Goal: Transaction & Acquisition: Purchase product/service

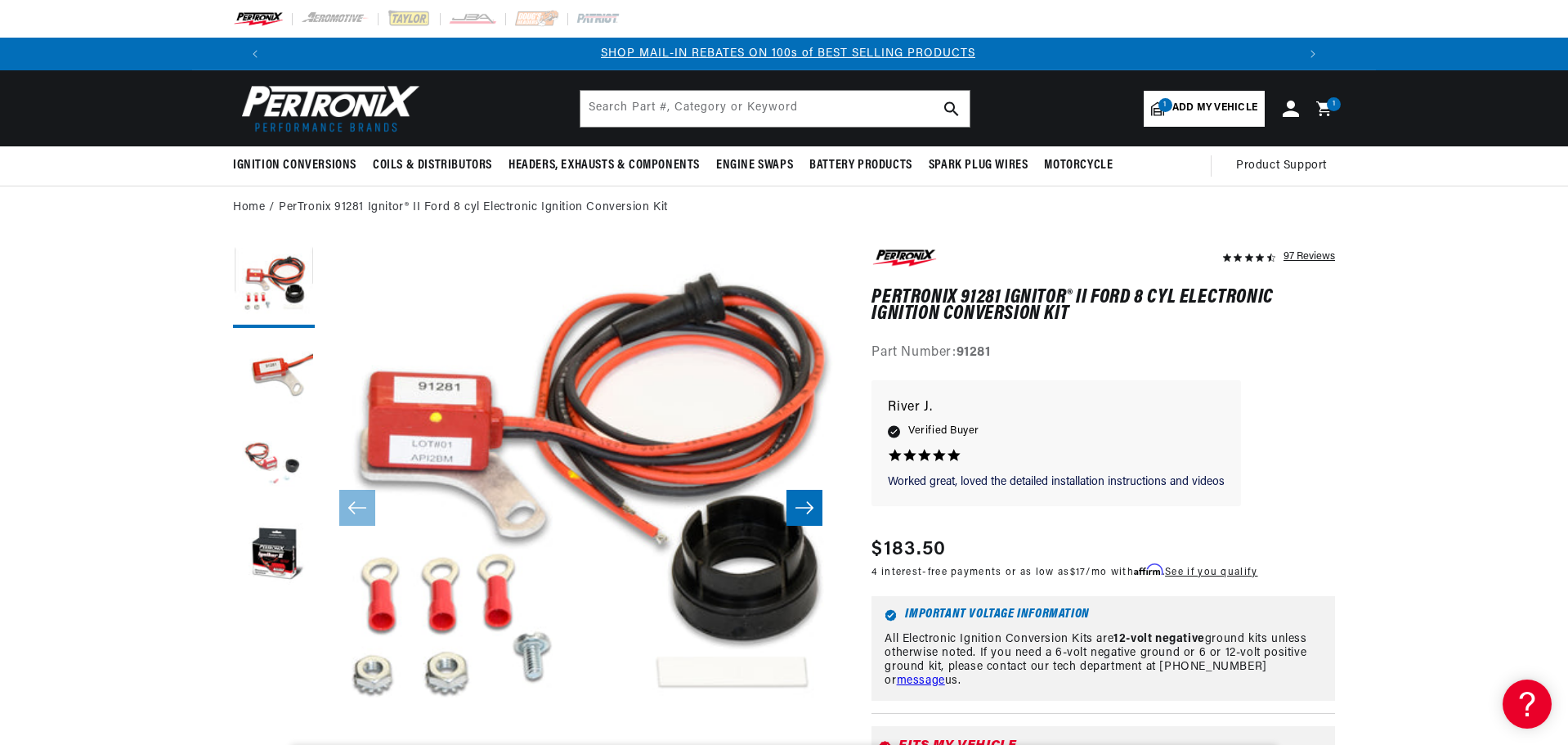
click at [1212, 106] on span "Add my vehicle" at bounding box center [1215, 109] width 85 height 16
select select "Year"
select select "Make"
select select "Model"
select select "Engine"
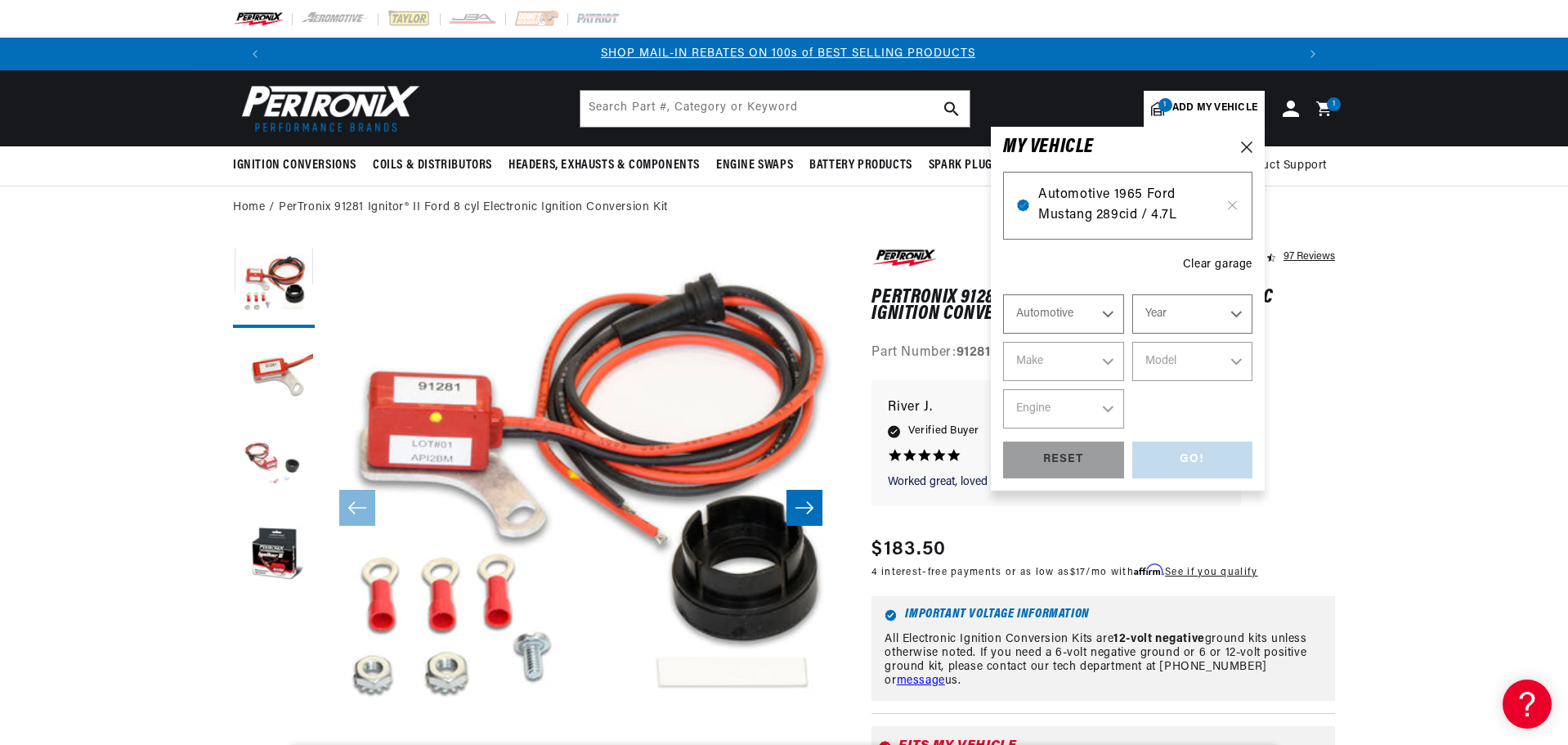
click at [1122, 193] on span "Automotive 1965 Ford Mustang 289cid / 4.7L" at bounding box center [1128, 206] width 179 height 42
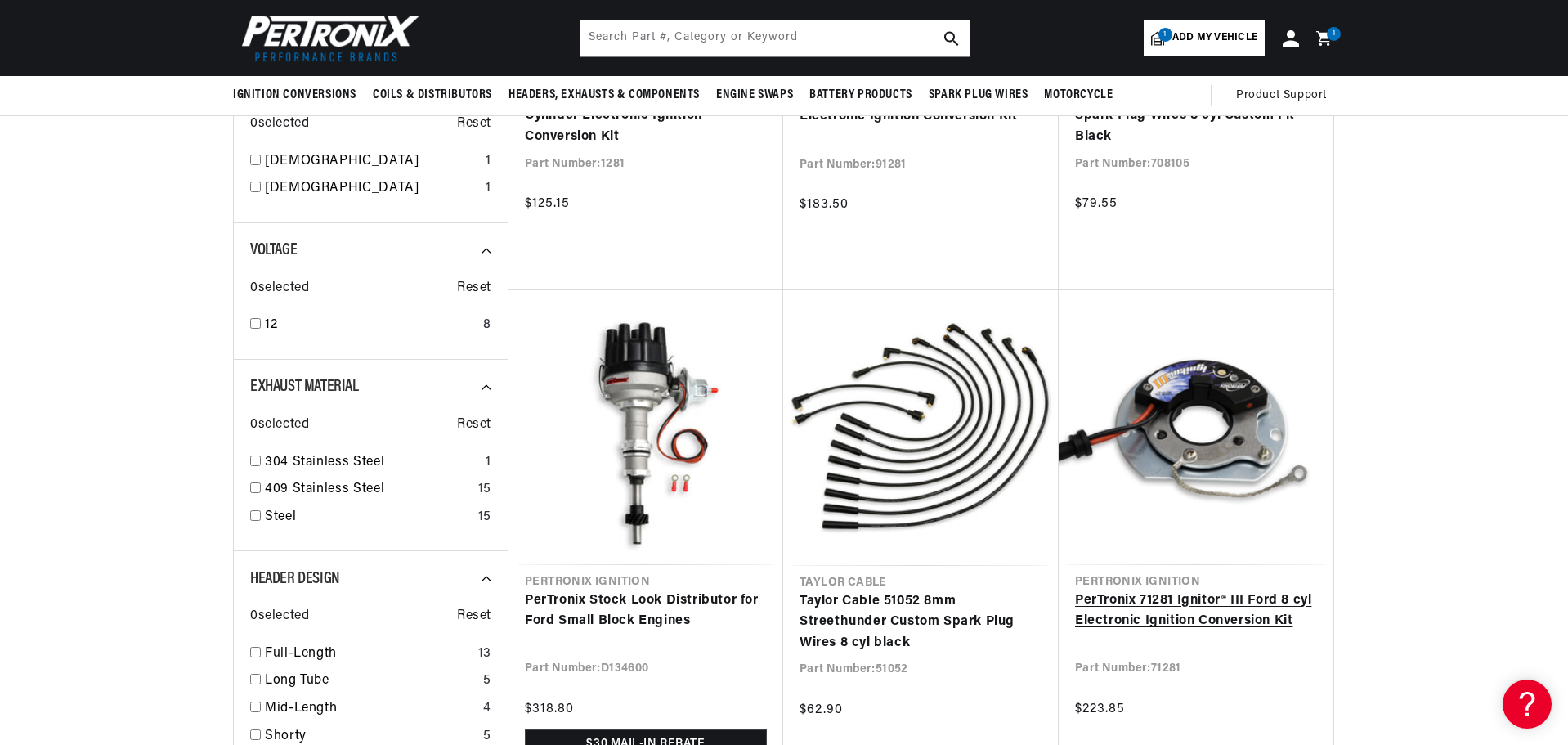
scroll to position [490, 0]
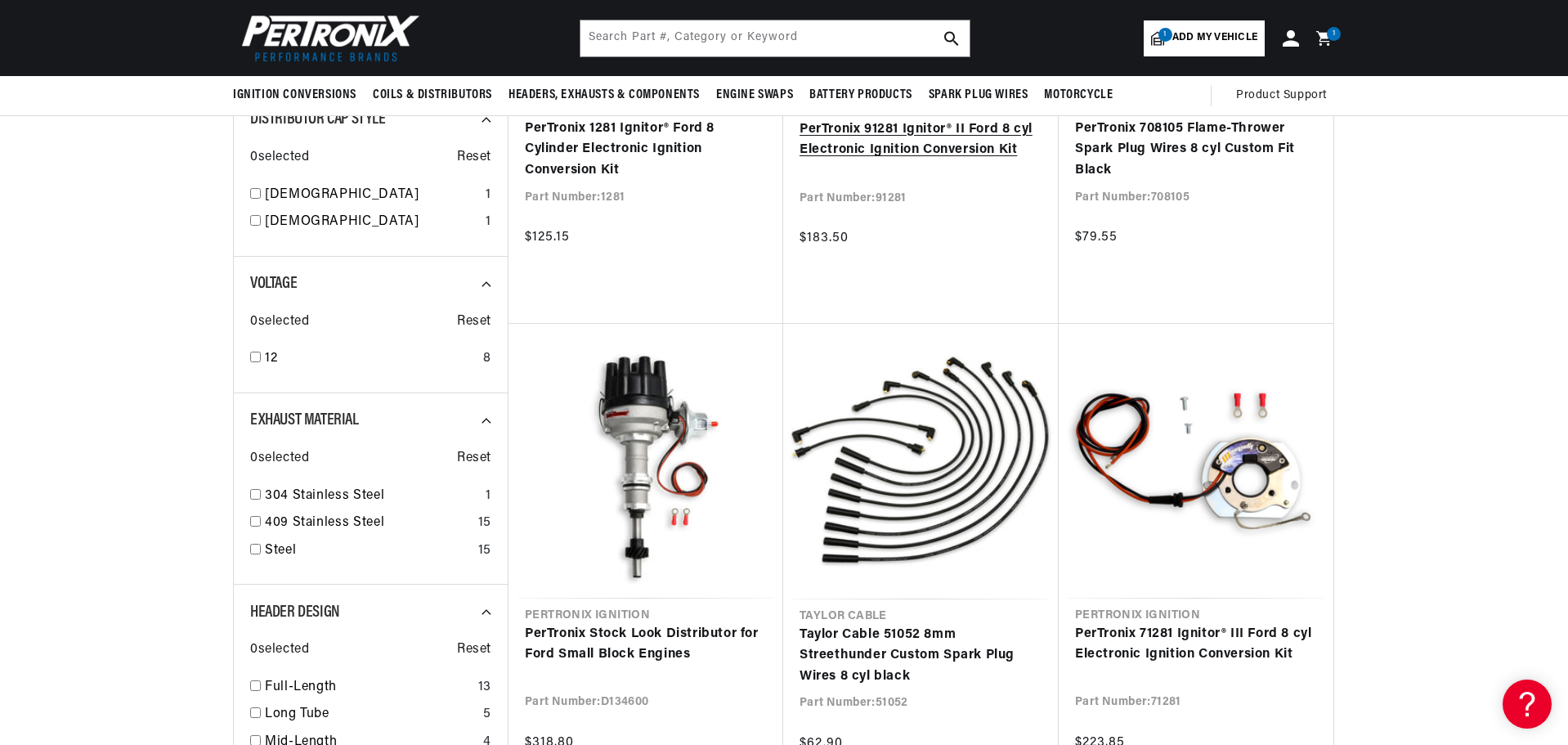
click at [886, 150] on link "PerTronix 91281 Ignitor® II Ford 8 cyl Electronic Ignition Conversion Kit" at bounding box center [921, 140] width 243 height 42
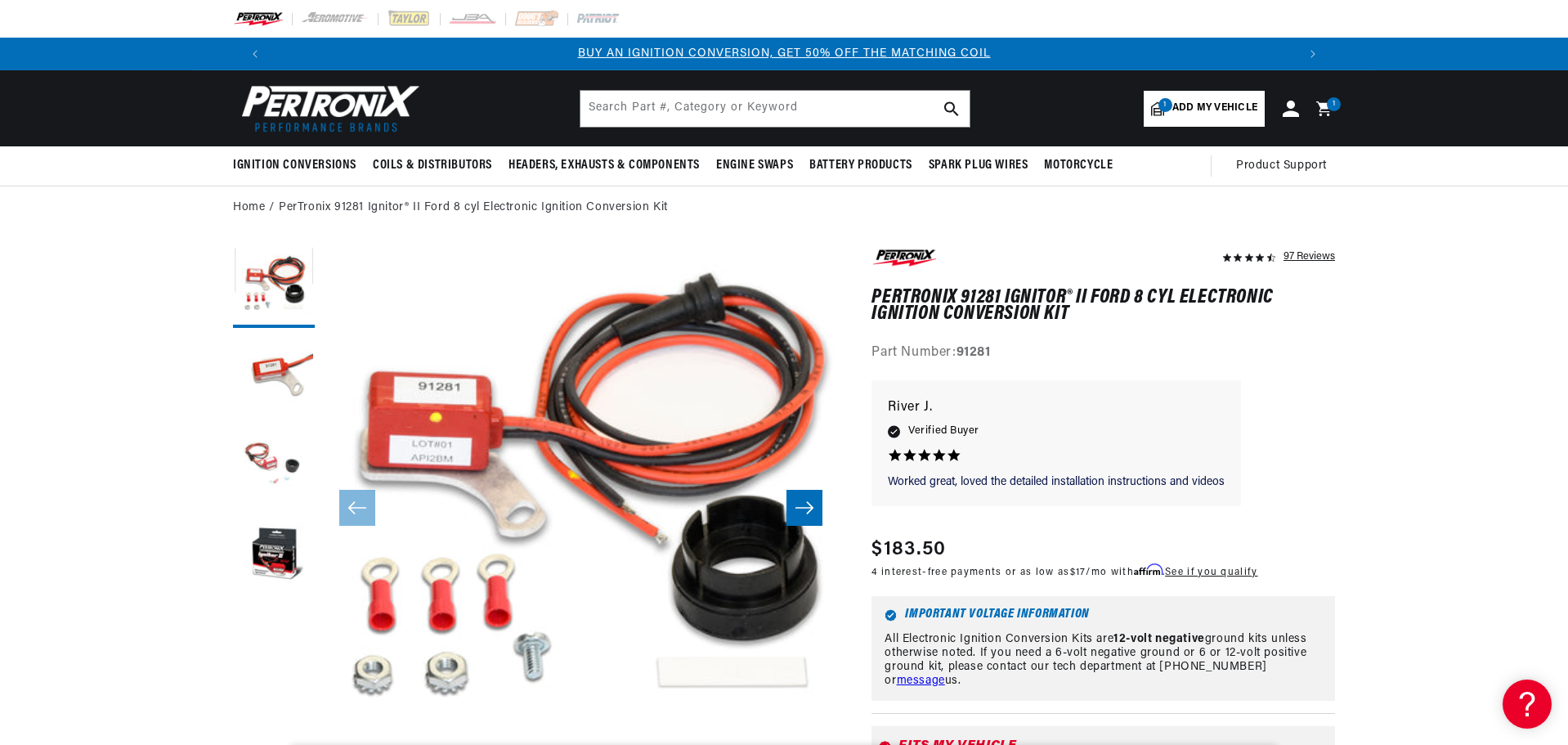
click at [810, 508] on icon "Slide right" at bounding box center [805, 508] width 18 height 13
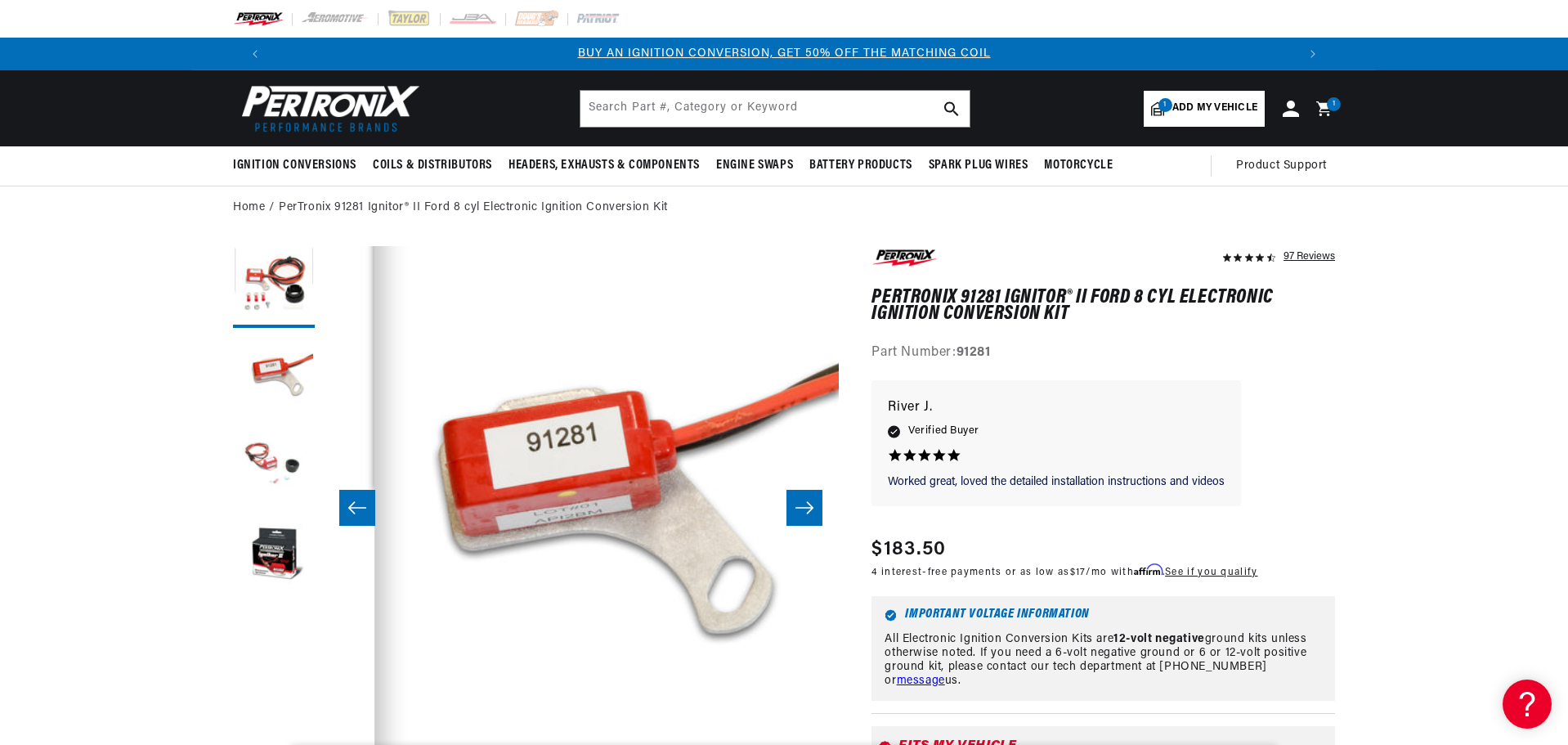
click at [810, 508] on icon "Slide right" at bounding box center [805, 508] width 18 height 13
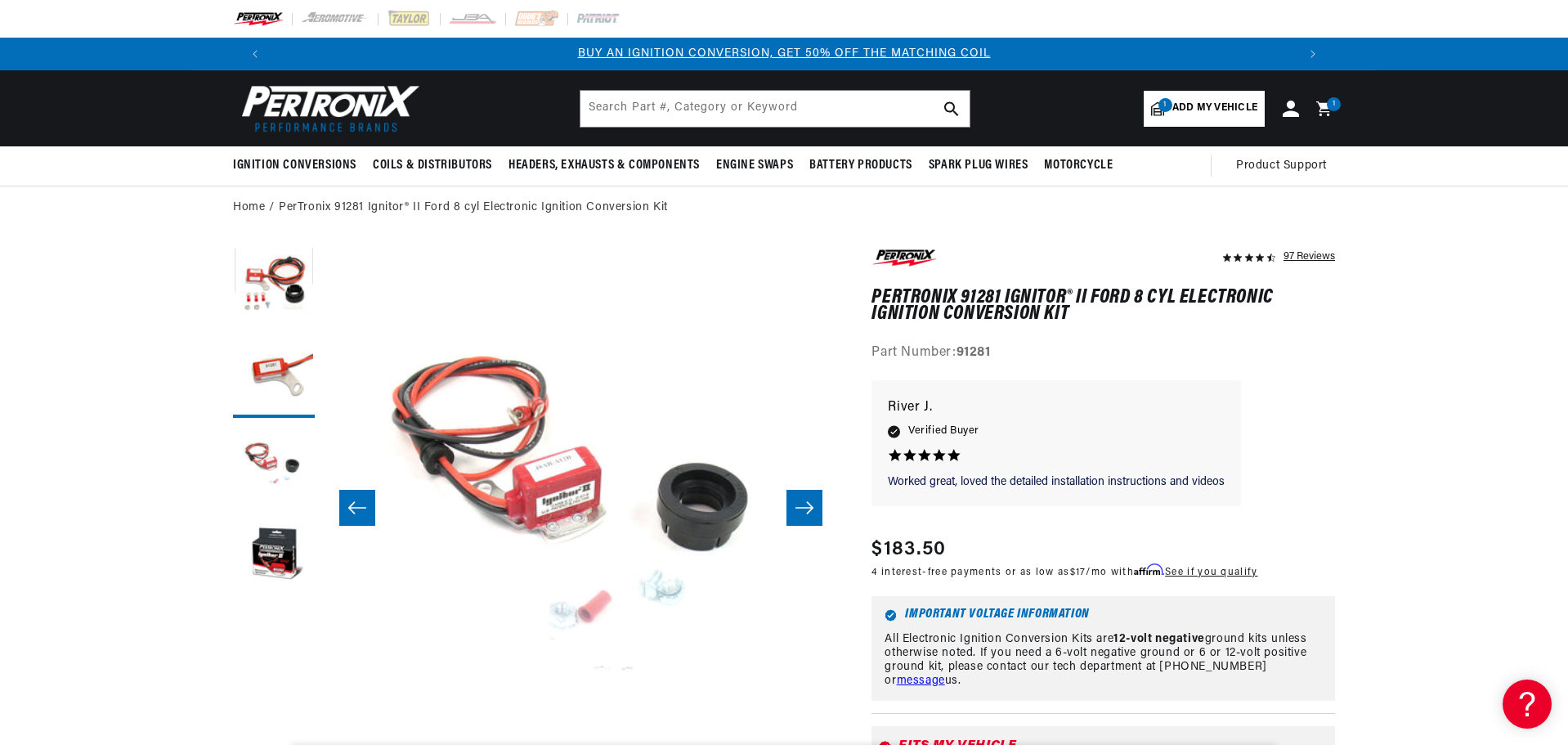
click at [810, 508] on icon "Slide right" at bounding box center [805, 508] width 18 height 13
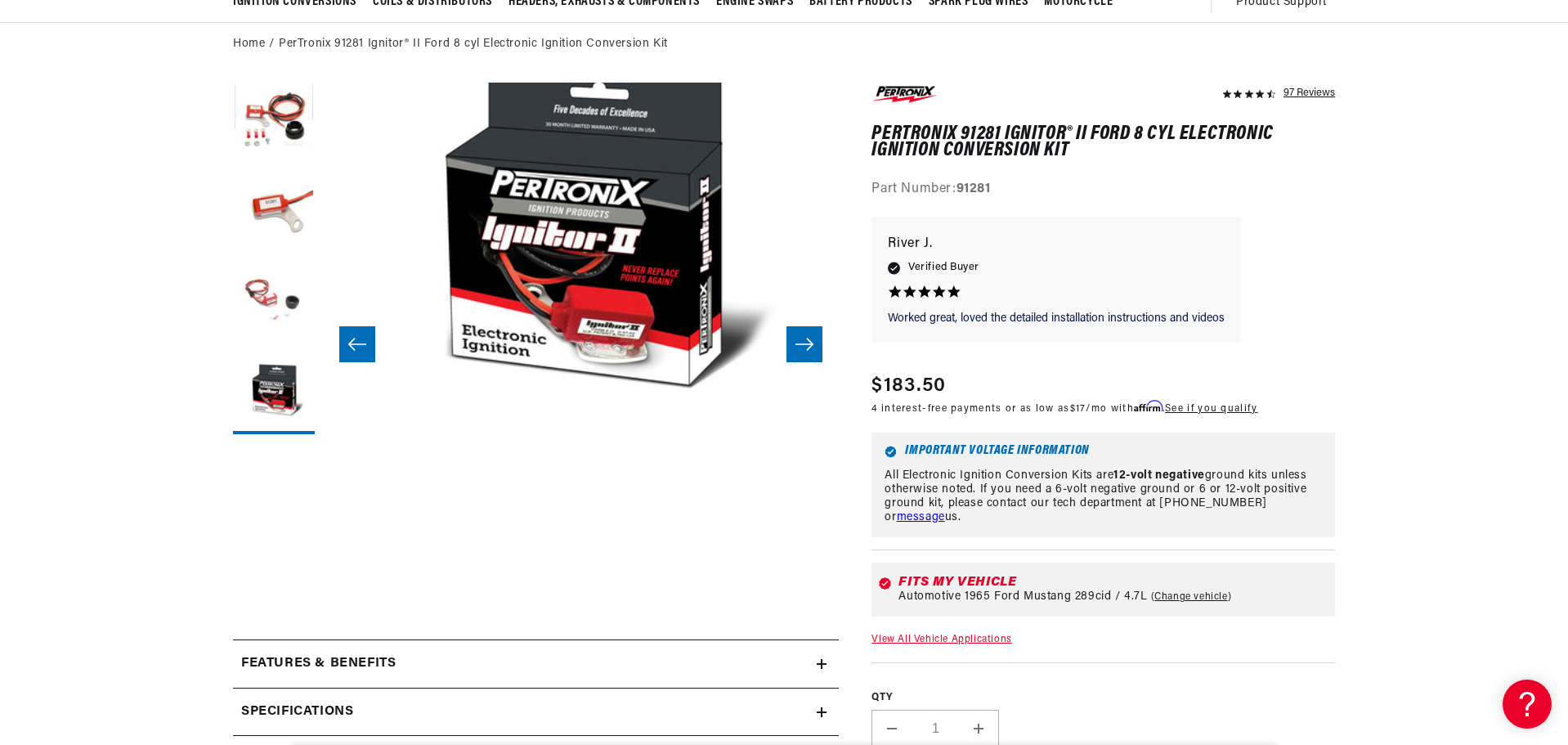
scroll to position [52, 1548]
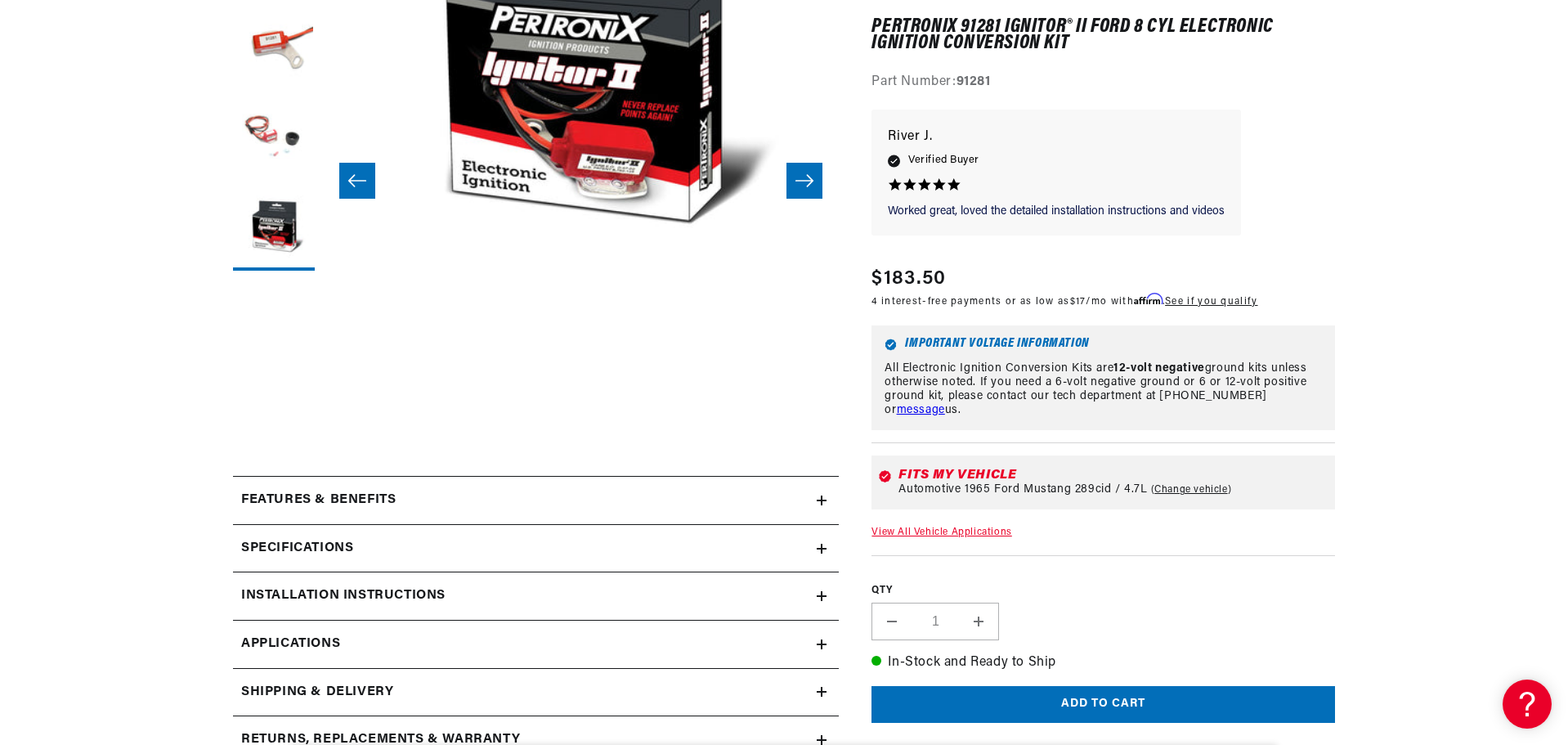
click at [946, 530] on link "View All Vehicle Applications" at bounding box center [942, 534] width 140 height 10
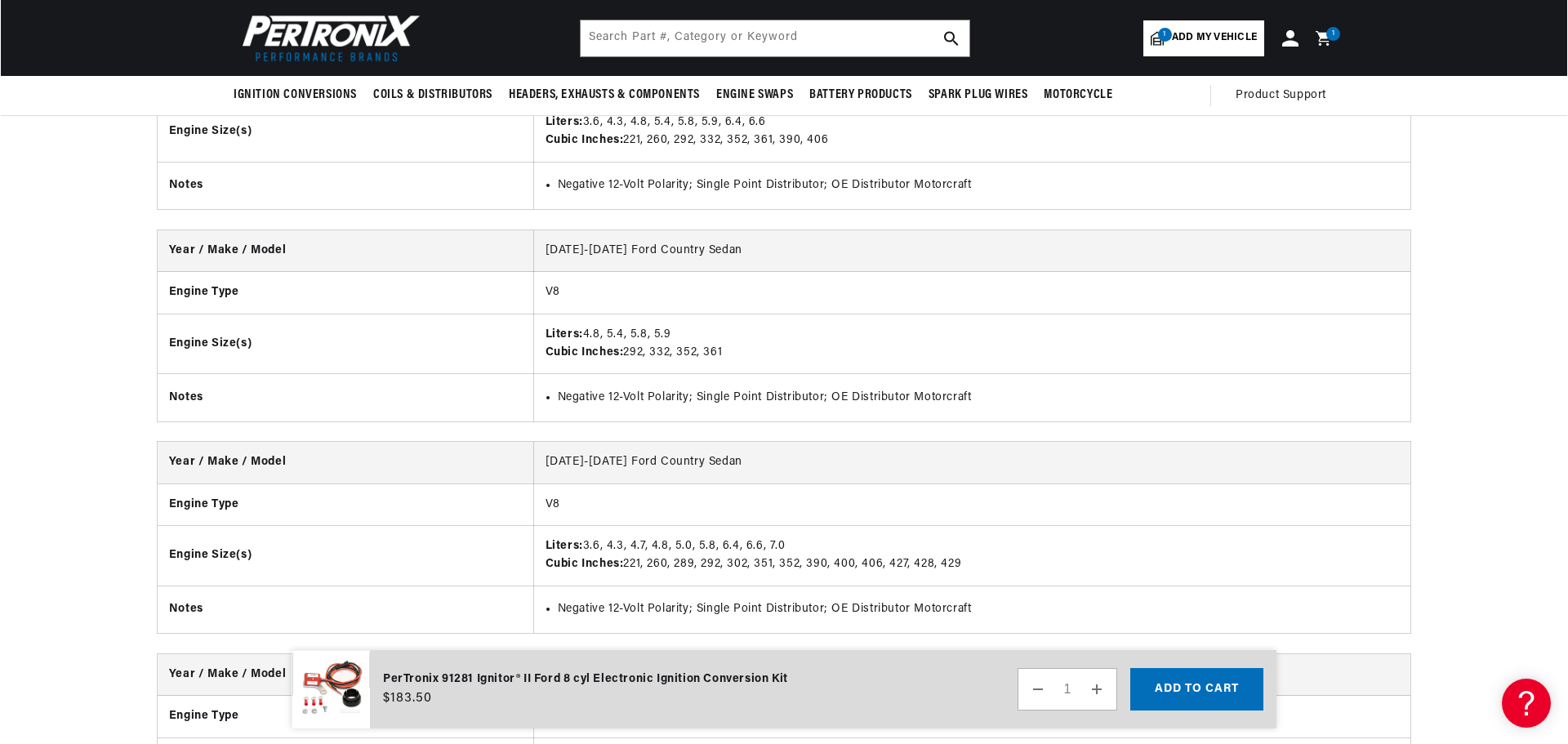
scroll to position [4313, 0]
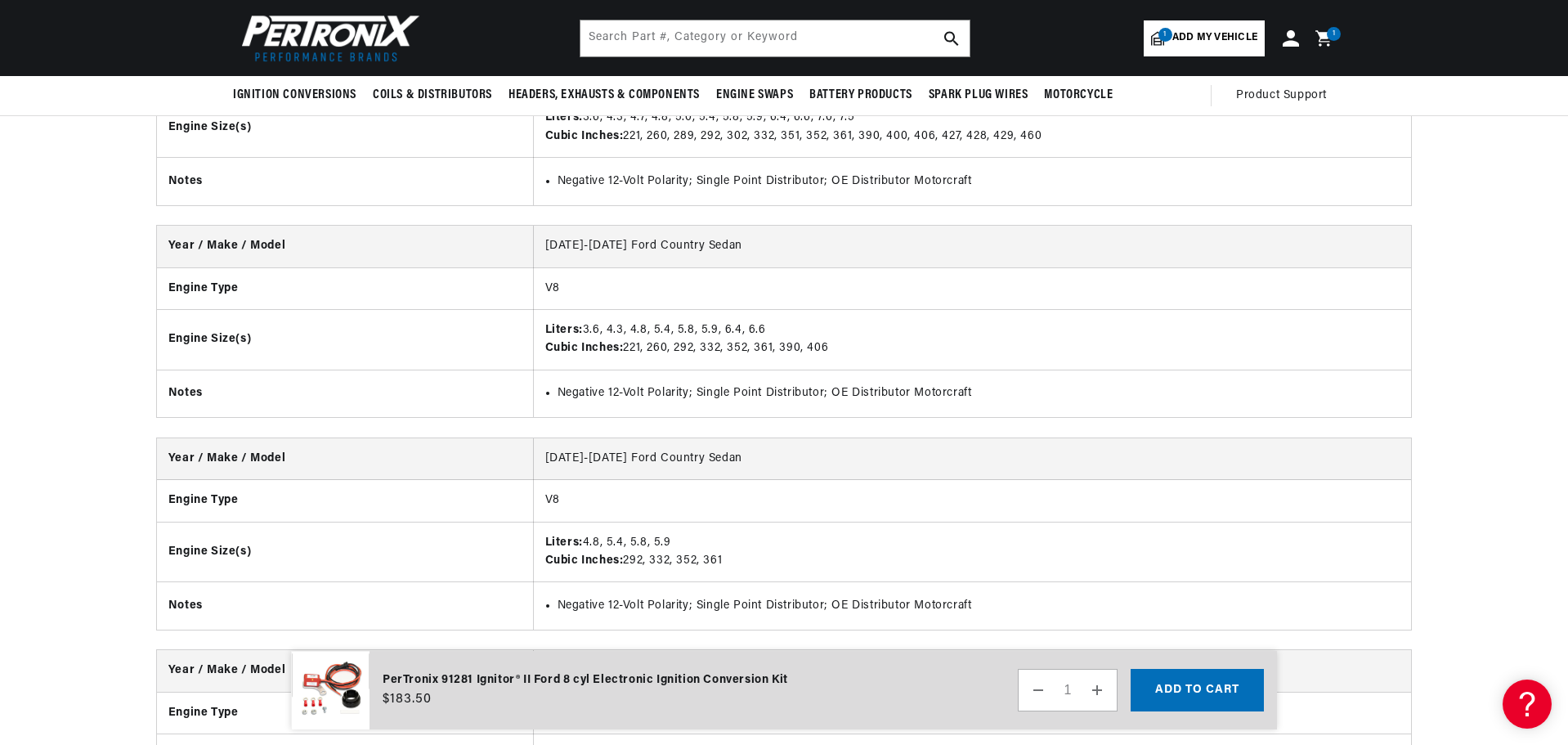
click at [1321, 38] on icon at bounding box center [1323, 38] width 16 height 16
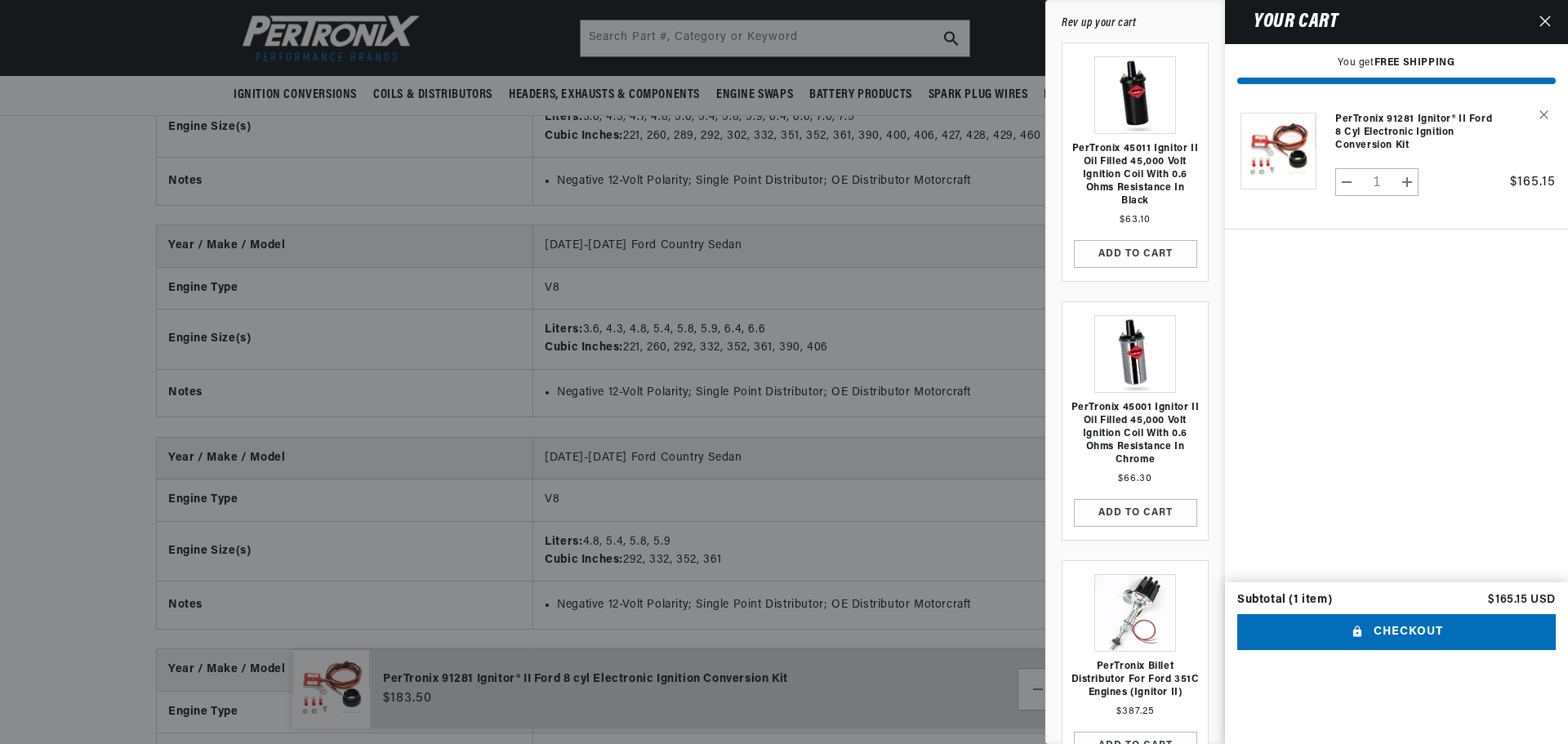
scroll to position [0, 2040]
click at [1417, 651] on button "Checkout" at bounding box center [1397, 633] width 319 height 37
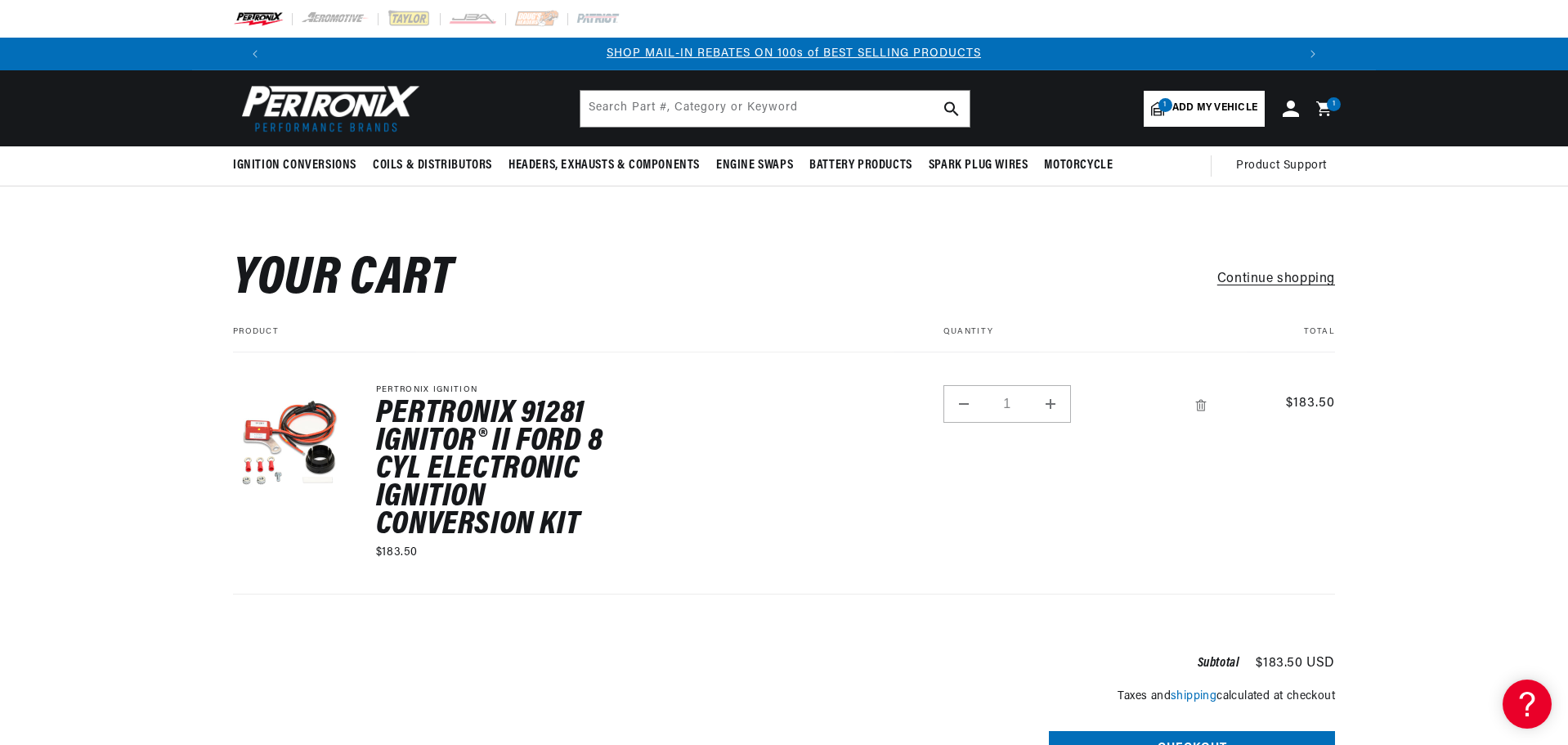
scroll to position [0, 1022]
